Goal: Transaction & Acquisition: Purchase product/service

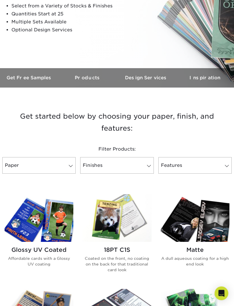
scroll to position [104, 0]
click at [64, 167] on link "Paper" at bounding box center [38, 165] width 73 height 17
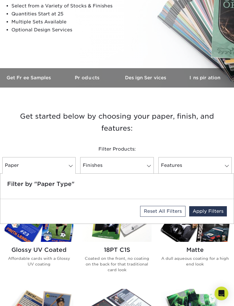
click at [66, 186] on h5 "Filter by "Paper Type"" at bounding box center [117, 184] width 220 height 7
click at [139, 137] on div "Filter Products: Paper Filter by "Paper Type" Reset All Filters Apply Filters F…" at bounding box center [117, 160] width 234 height 53
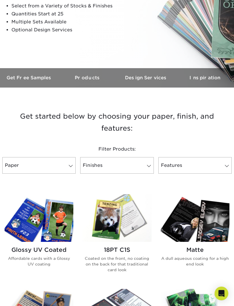
click at [144, 166] on link "Finishes" at bounding box center [116, 165] width 73 height 17
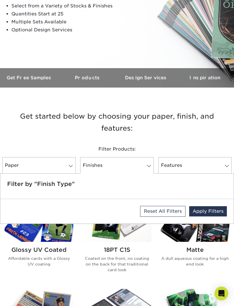
click at [212, 168] on link "Features" at bounding box center [194, 165] width 73 height 17
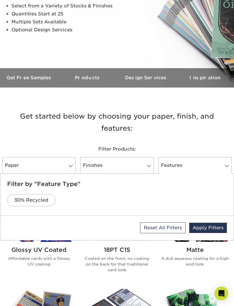
click at [211, 169] on link "Features" at bounding box center [194, 165] width 73 height 17
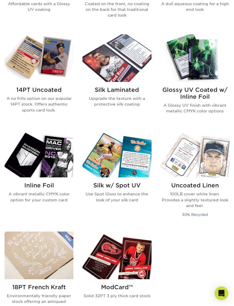
scroll to position [358, 0]
click at [52, 162] on img at bounding box center [39, 154] width 69 height 48
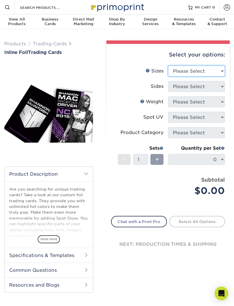
click at [214, 71] on select "Please Select 2.5" x 3.5"" at bounding box center [196, 71] width 57 height 11
select select "2.50x3.50"
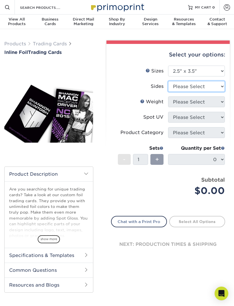
click at [214, 88] on select "Please Select Print Both Sides - Foil Back Only Print Both Sides - Foil Both Si…" at bounding box center [196, 86] width 57 height 11
select select "2ba18f74-0f96-487e-8b6e-985b404b3305"
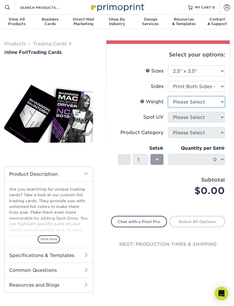
click at [218, 103] on select "Please Select 16PT" at bounding box center [196, 101] width 57 height 11
select select "16PT"
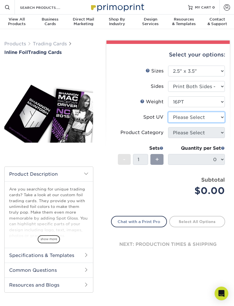
click at [215, 116] on select "Please Select No Spot UV Front and Back (Both Sides) Front Only Back Only" at bounding box center [196, 117] width 57 height 11
select select "0"
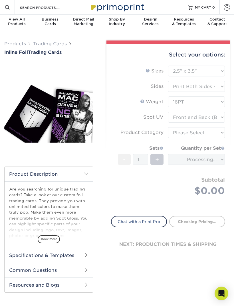
click at [207, 183] on form "Sizes Help Sizes Please Select 2.5" x 3.5" Sides Please Select 16PT - 1" at bounding box center [168, 137] width 114 height 143
click at [216, 122] on select "Please Select No Spot UV Front and Back (Both Sides) Front Only Back Only" at bounding box center [196, 117] width 57 height 11
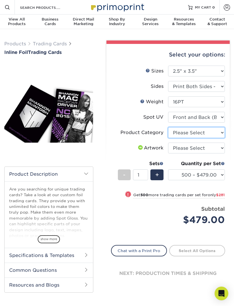
click at [212, 132] on select "Please Select Trading Cards" at bounding box center [196, 132] width 57 height 11
select select "c2f9bce9-36c2-409d-b101-c29d9d031e18"
click at [210, 146] on select "Please Select I will upload files I need a design - $100" at bounding box center [196, 148] width 57 height 11
select select "design"
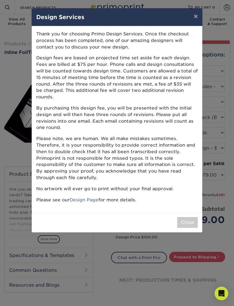
click at [189, 217] on button "Close" at bounding box center [187, 222] width 21 height 11
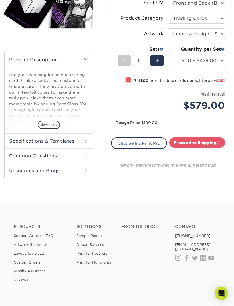
scroll to position [115, 0]
click at [82, 140] on h2 "Specifications & Templates" at bounding box center [49, 140] width 88 height 15
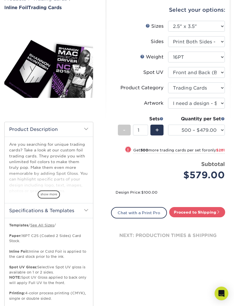
scroll to position [0, 0]
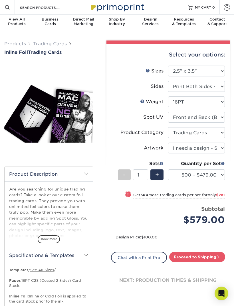
click at [78, 123] on img at bounding box center [48, 112] width 89 height 62
